Goal: Use online tool/utility: Utilize a website feature to perform a specific function

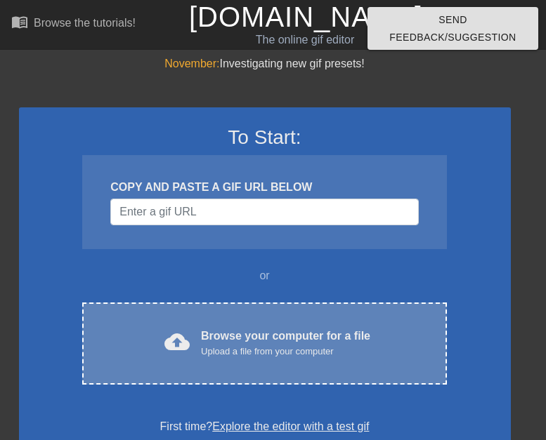
click at [238, 338] on div "Browse your computer for a file Upload a file from your computer" at bounding box center [285, 343] width 169 height 31
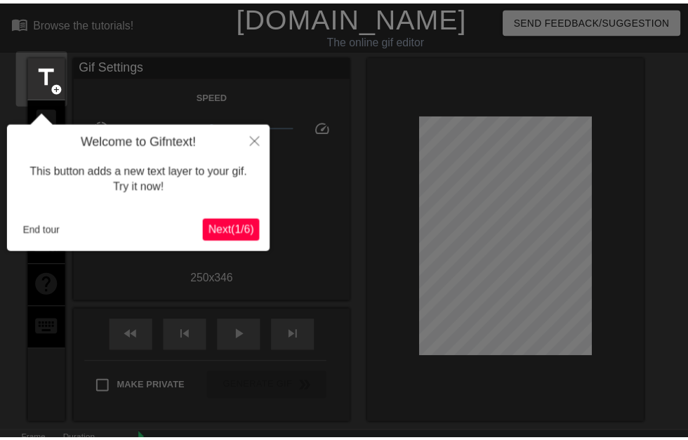
scroll to position [34, 0]
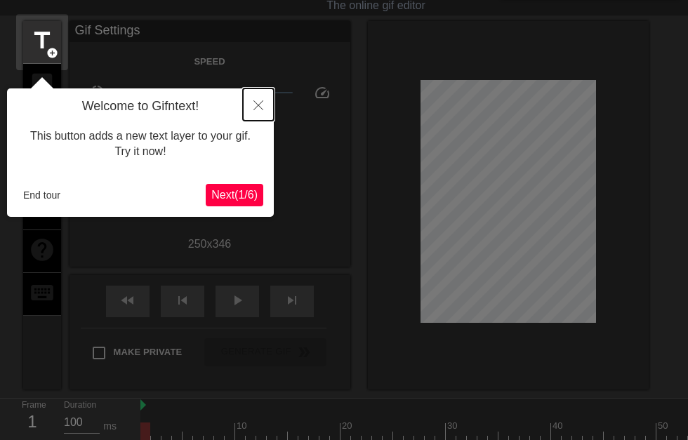
click at [260, 103] on icon "Close" at bounding box center [259, 105] width 10 height 10
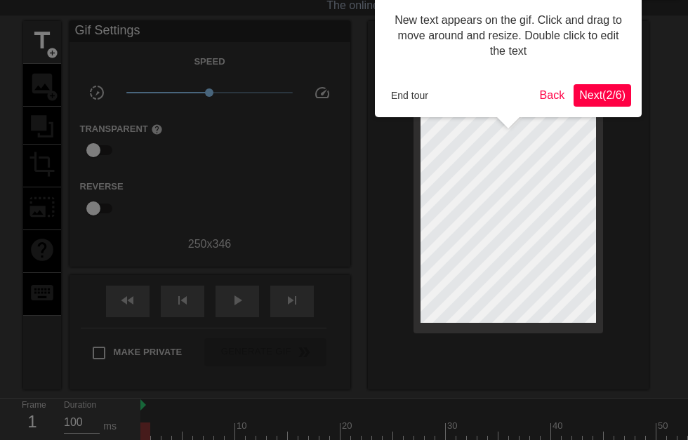
scroll to position [0, 0]
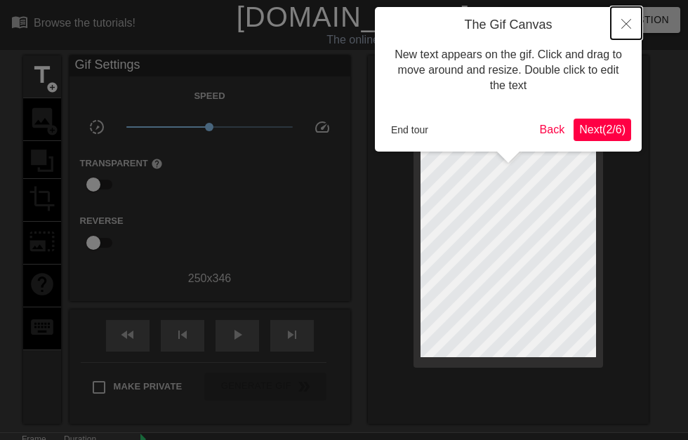
click at [545, 22] on icon "Close" at bounding box center [627, 24] width 10 height 10
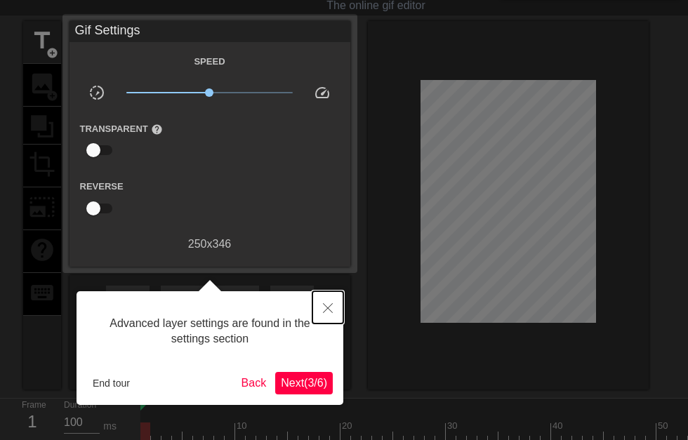
click at [334, 306] on button "Close" at bounding box center [328, 307] width 31 height 32
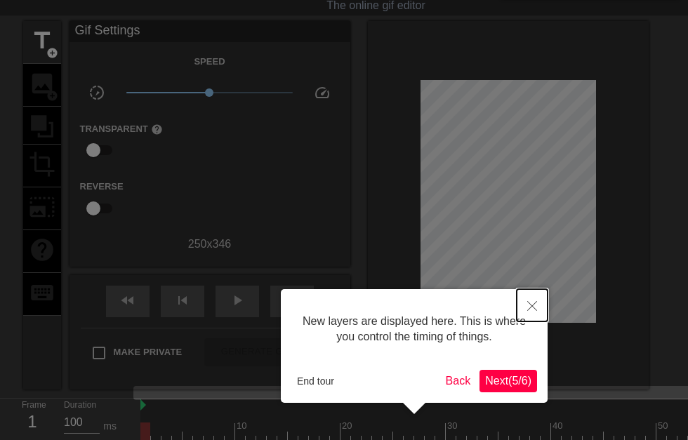
click at [531, 308] on icon "Close" at bounding box center [532, 306] width 10 height 10
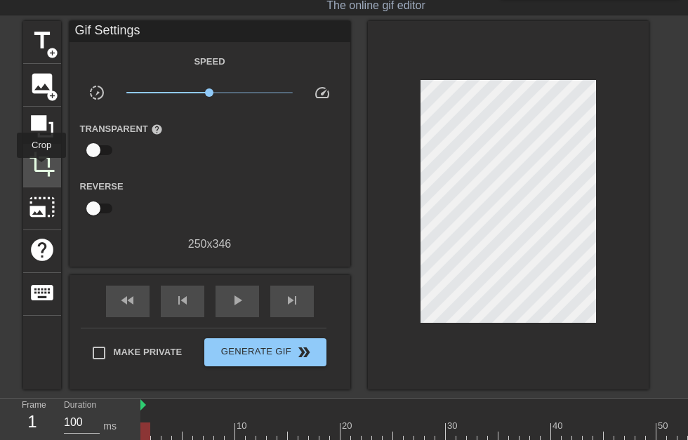
click at [41, 168] on span "crop" at bounding box center [42, 164] width 27 height 27
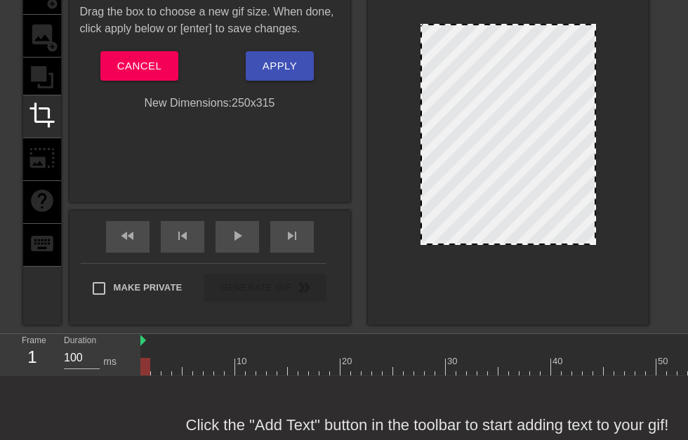
scroll to position [128, 0]
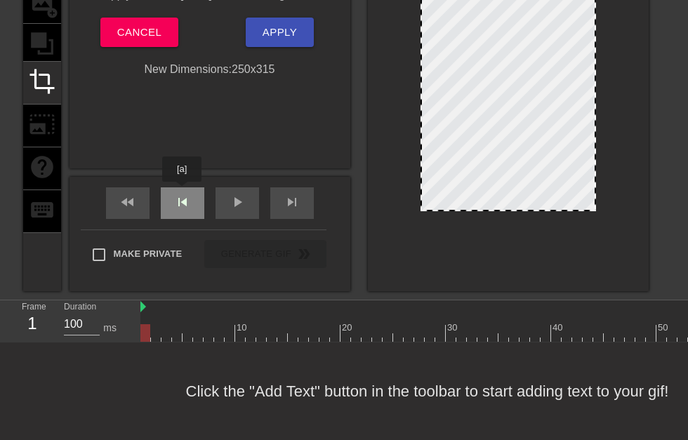
click at [182, 194] on span "skip_previous" at bounding box center [182, 202] width 17 height 17
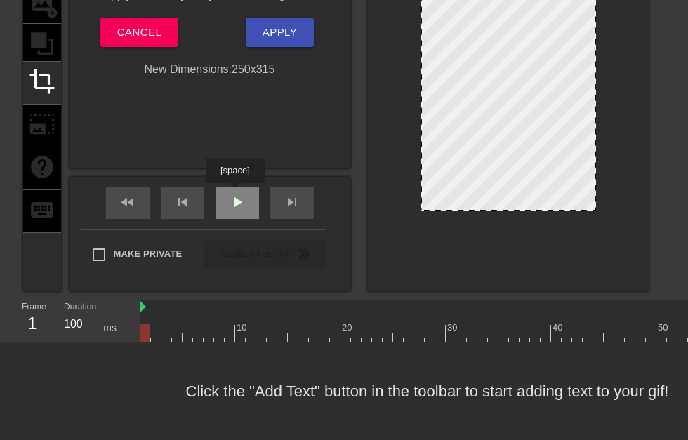
click at [235, 194] on span "play_arrow" at bounding box center [237, 202] width 17 height 17
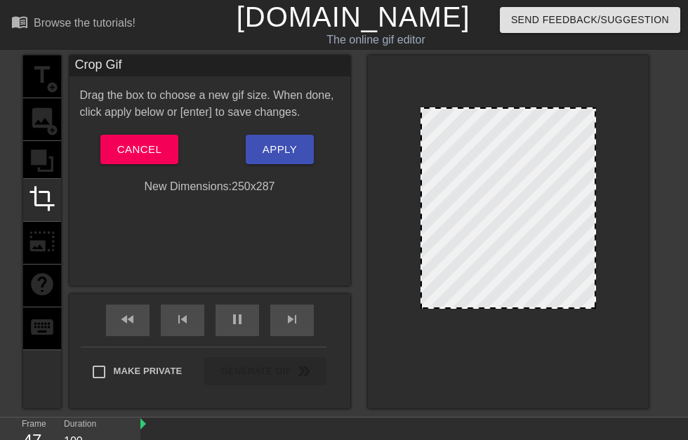
drag, startPoint x: 512, startPoint y: 328, endPoint x: 506, endPoint y: 308, distance: 20.5
click at [506, 308] on div at bounding box center [508, 307] width 173 height 7
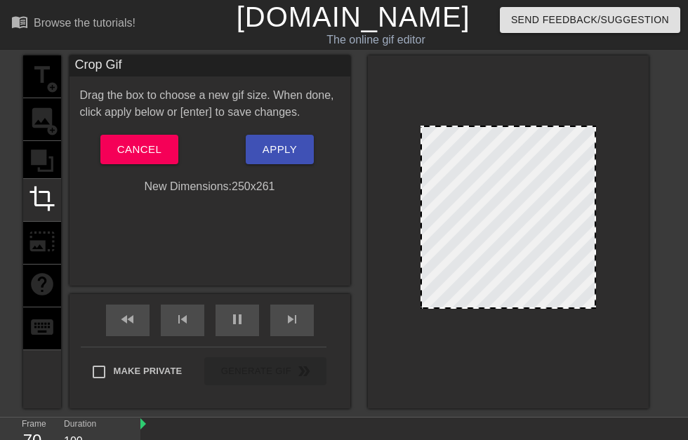
drag, startPoint x: 520, startPoint y: 110, endPoint x: 523, endPoint y: 128, distance: 18.5
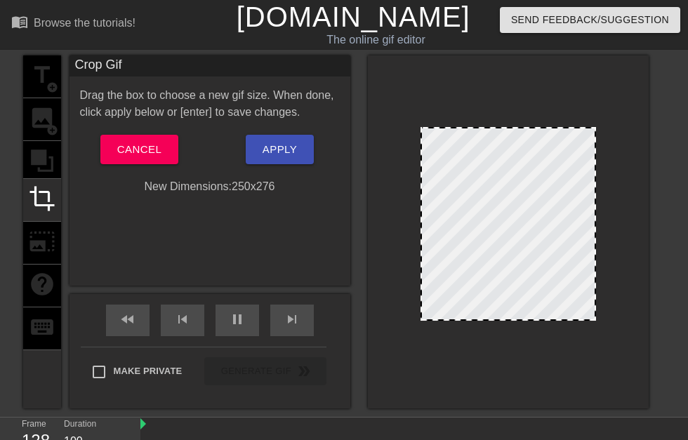
drag, startPoint x: 503, startPoint y: 308, endPoint x: 506, endPoint y: 320, distance: 12.3
click at [506, 320] on div at bounding box center [508, 319] width 173 height 7
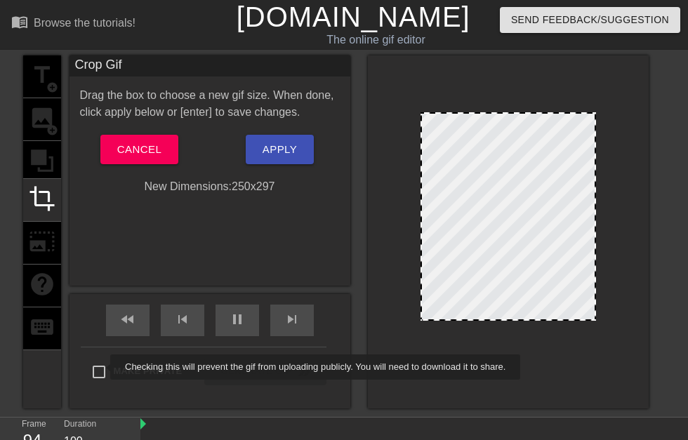
click at [101, 367] on input "Make Private" at bounding box center [98, 371] width 29 height 29
checkbox input "true"
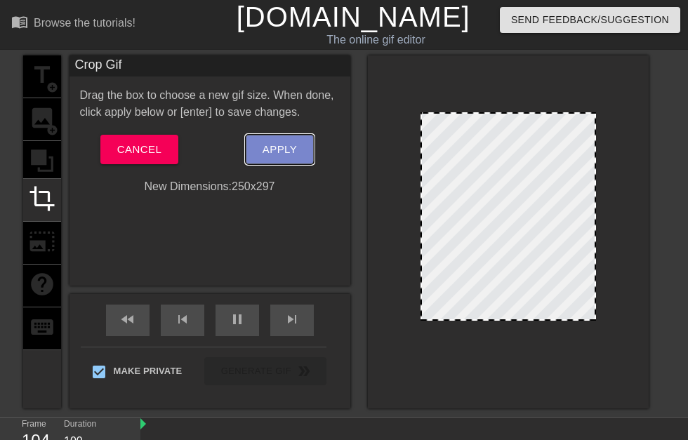
click at [278, 148] on span "Apply" at bounding box center [280, 149] width 34 height 18
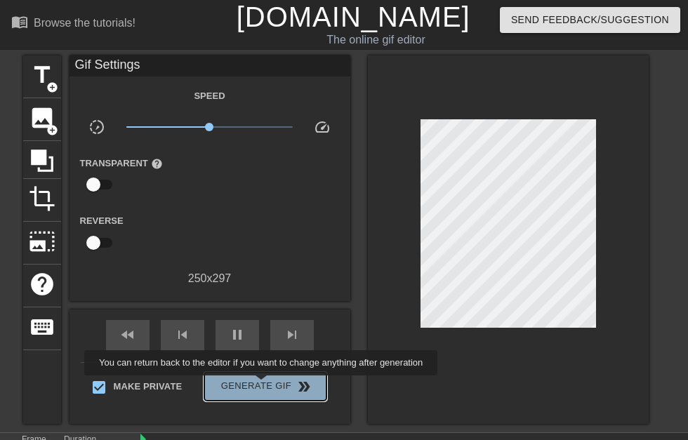
click at [263, 386] on span "Generate Gif double_arrow" at bounding box center [265, 387] width 110 height 17
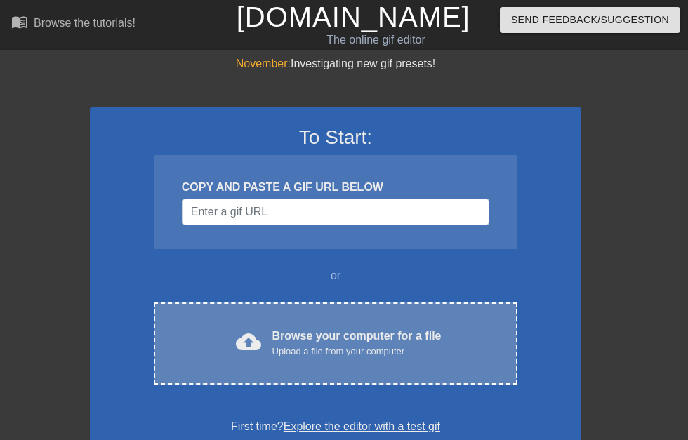
click at [327, 336] on div "Browse your computer for a file Upload a file from your computer" at bounding box center [357, 343] width 169 height 31
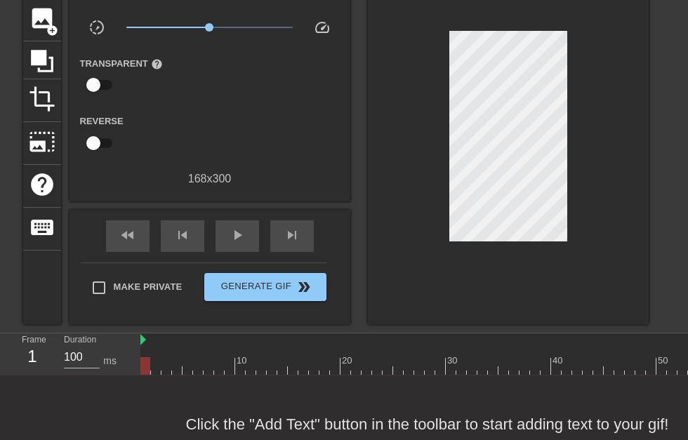
scroll to position [70, 0]
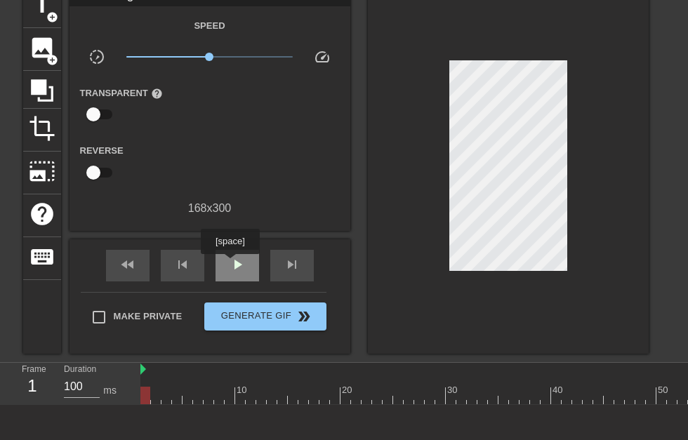
click at [234, 265] on span "play_arrow" at bounding box center [237, 264] width 17 height 17
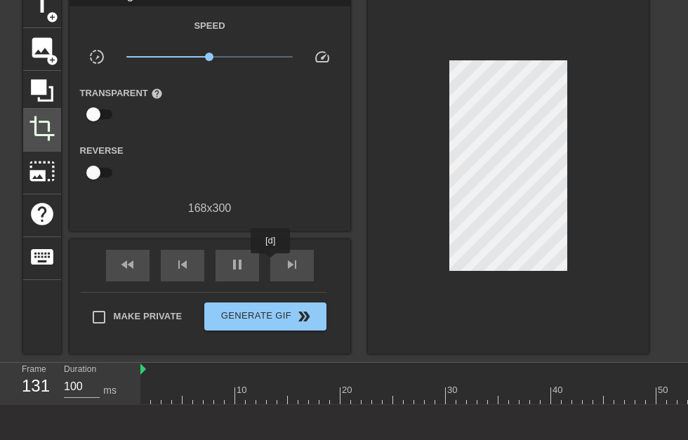
click at [49, 122] on span "crop" at bounding box center [42, 128] width 27 height 27
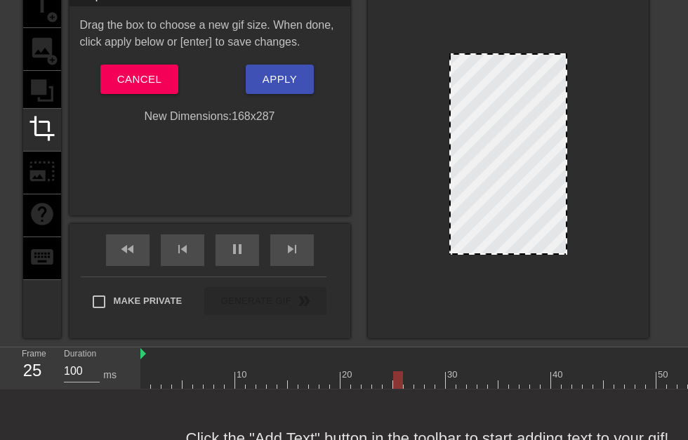
drag, startPoint x: 544, startPoint y: 260, endPoint x: 540, endPoint y: 251, distance: 9.8
drag, startPoint x: 518, startPoint y: 55, endPoint x: 521, endPoint y: 74, distance: 19.3
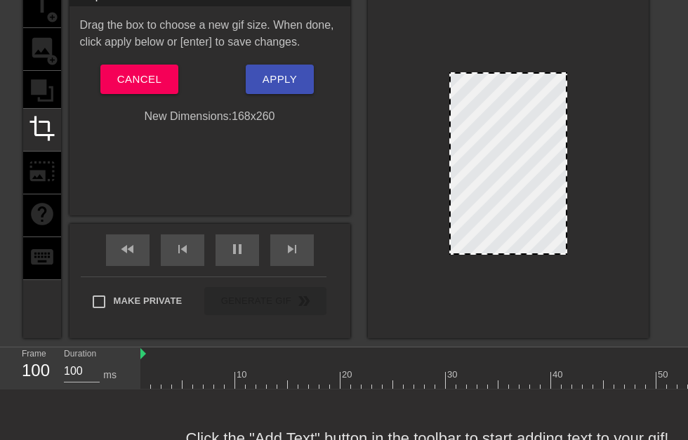
click at [238, 251] on span "pause" at bounding box center [237, 249] width 17 height 17
click at [236, 249] on span "pause" at bounding box center [237, 249] width 17 height 17
click at [235, 248] on span "pause" at bounding box center [237, 249] width 17 height 17
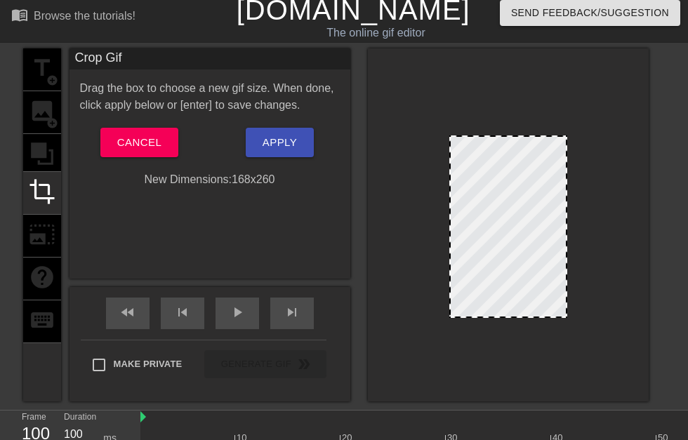
scroll to position [0, 0]
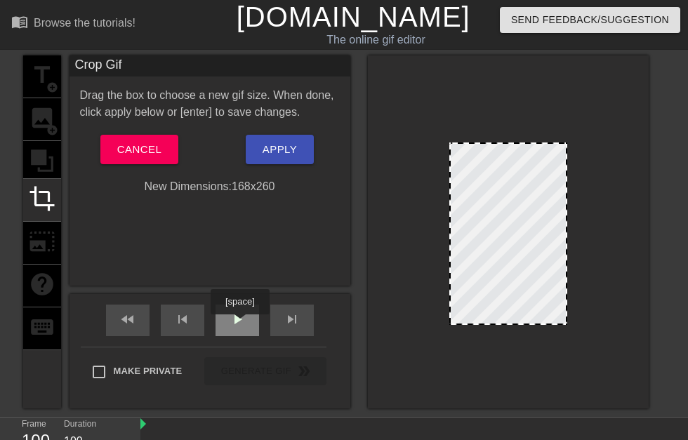
click at [239, 324] on span "play_arrow" at bounding box center [237, 319] width 17 height 17
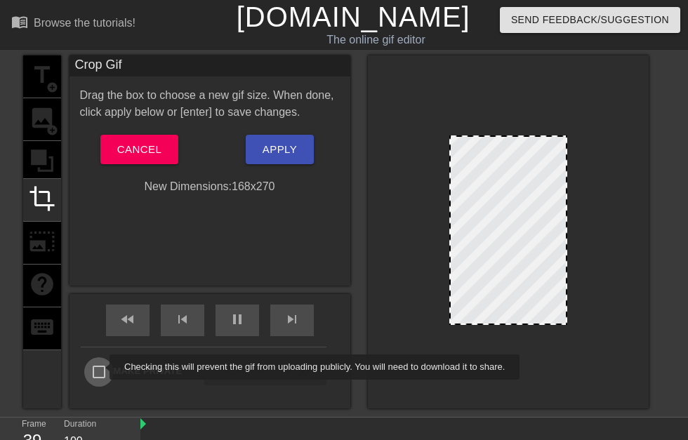
click at [100, 367] on input "Make Private" at bounding box center [98, 371] width 29 height 29
checkbox input "true"
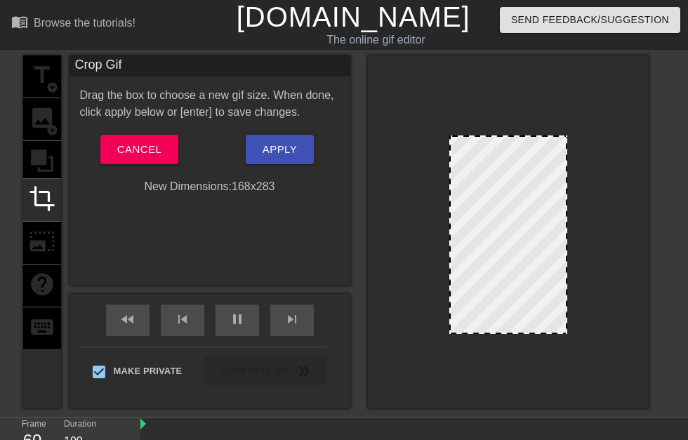
drag, startPoint x: 509, startPoint y: 324, endPoint x: 513, endPoint y: 335, distance: 11.8
click at [513, 335] on div at bounding box center [508, 231] width 281 height 353
click at [279, 148] on span "Apply" at bounding box center [280, 149] width 34 height 18
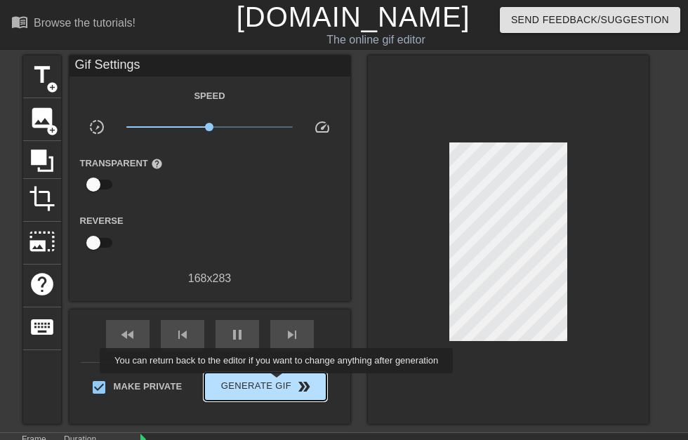
click at [277, 383] on span "Generate Gif double_arrow" at bounding box center [265, 387] width 110 height 17
